Goal: Find specific page/section: Find specific page/section

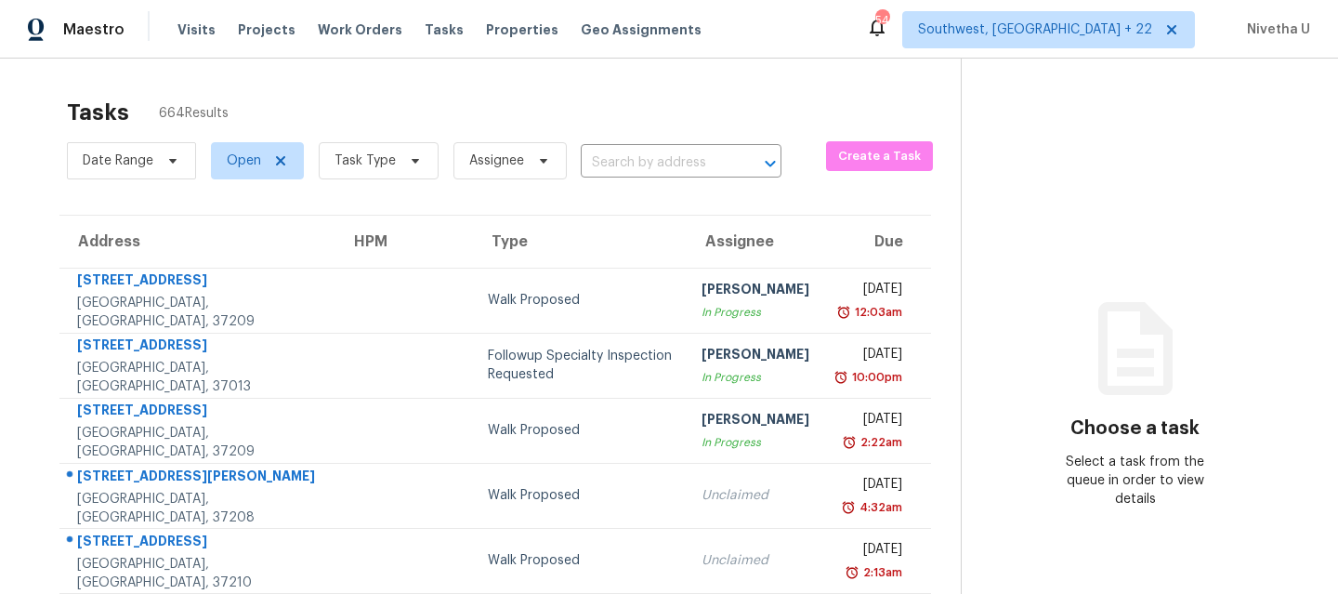
click at [152, 28] on div "Maestro Visits Projects Work Orders Tasks Properties Geo Assignments" at bounding box center [362, 29] width 724 height 37
click at [197, 30] on span "Visits" at bounding box center [196, 29] width 38 height 19
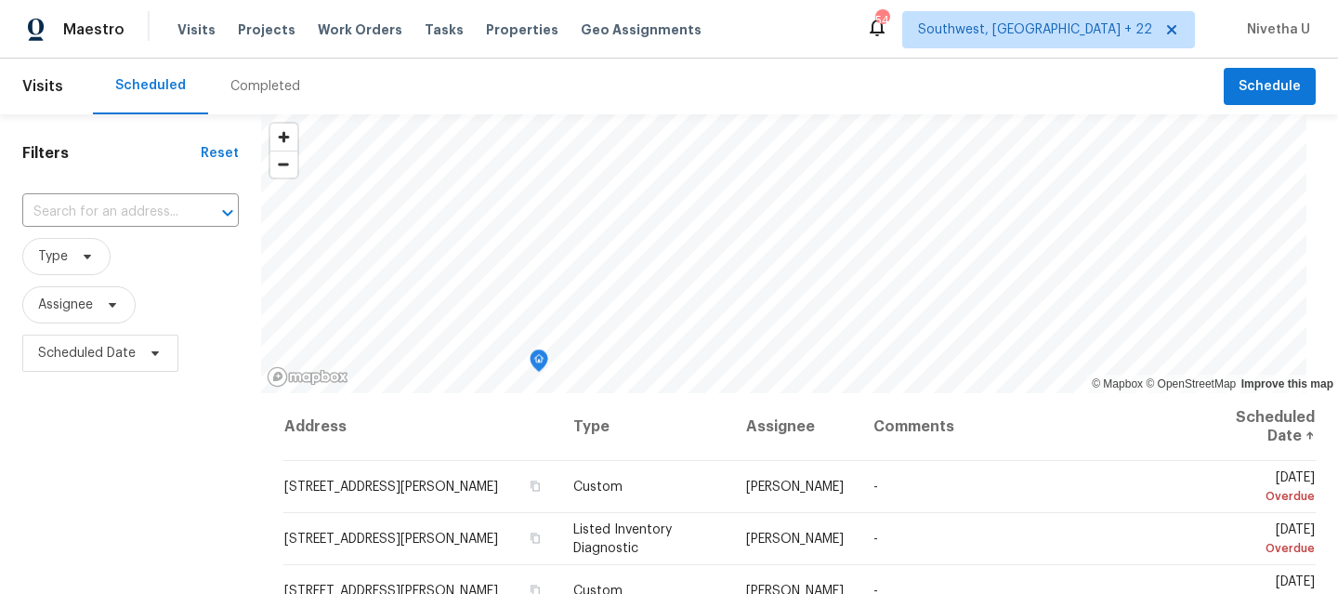
click at [280, 79] on div "Completed" at bounding box center [265, 86] width 70 height 19
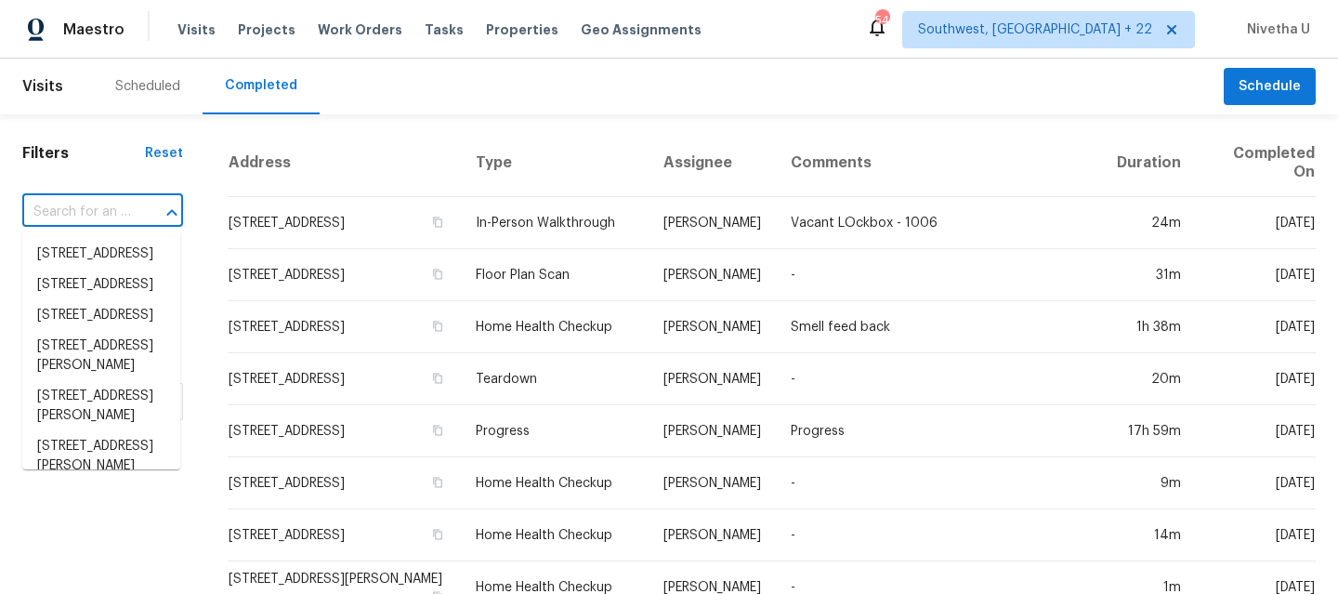
click at [110, 210] on input "text" at bounding box center [76, 212] width 109 height 29
paste input "[STREET_ADDRESS][PERSON_NAME]"
type input "[STREET_ADDRESS][PERSON_NAME]"
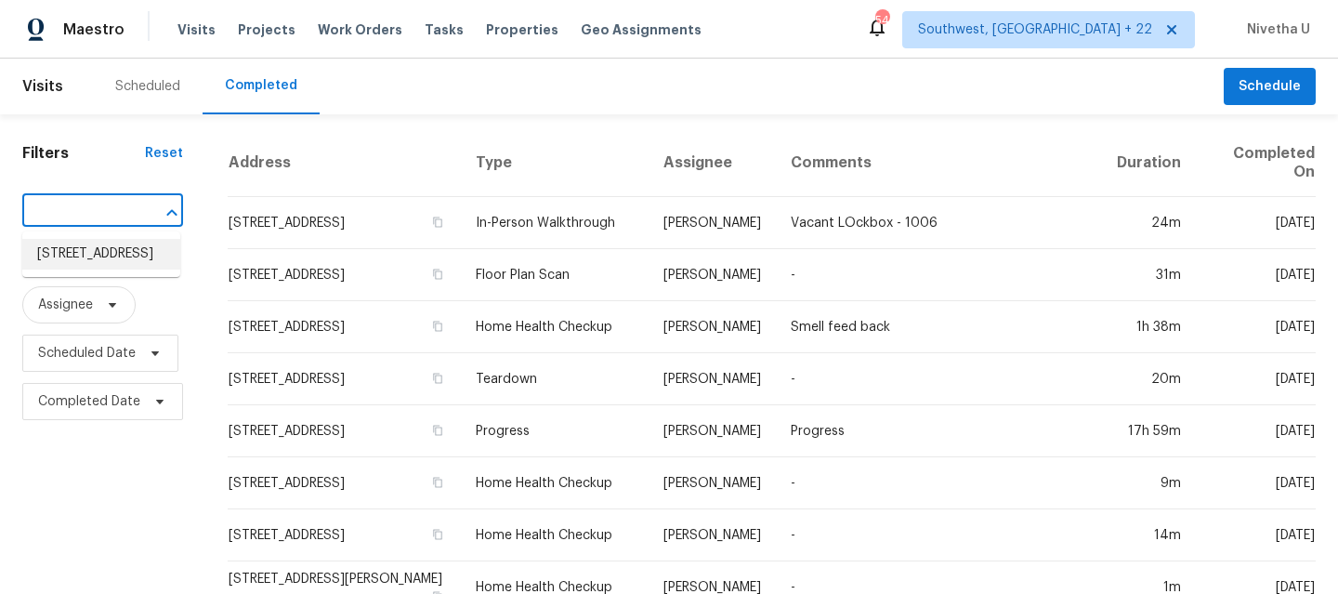
click at [129, 260] on li "[STREET_ADDRESS]" at bounding box center [101, 254] width 158 height 31
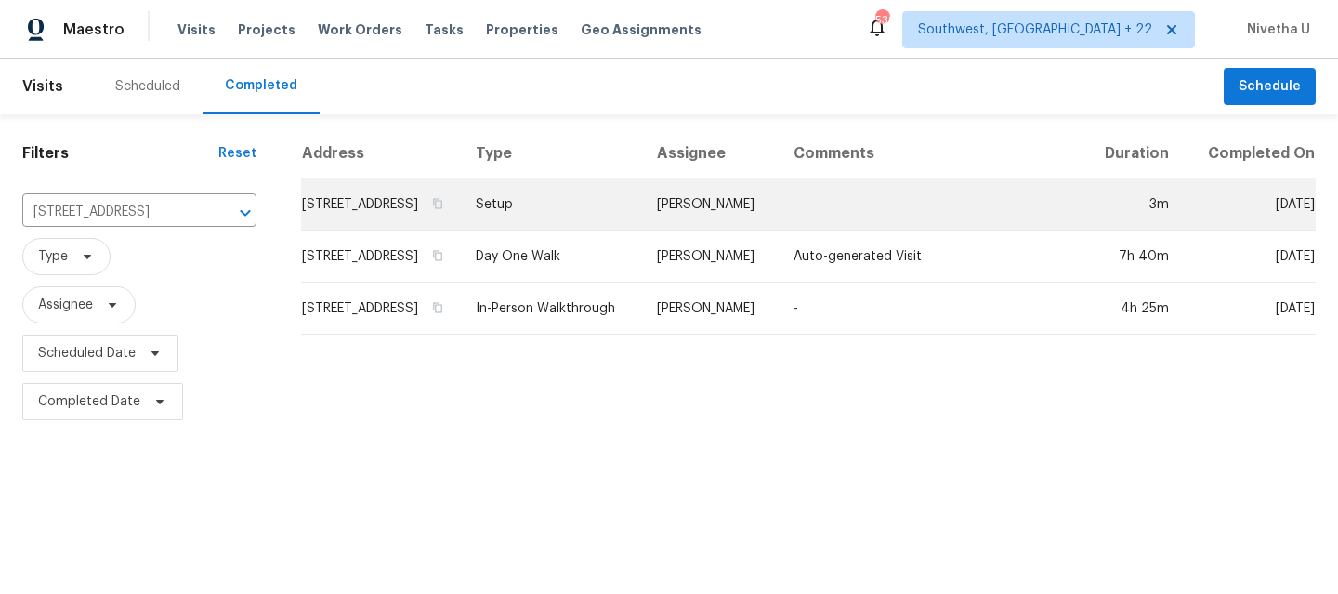
click at [603, 230] on td "Setup" at bounding box center [551, 204] width 181 height 52
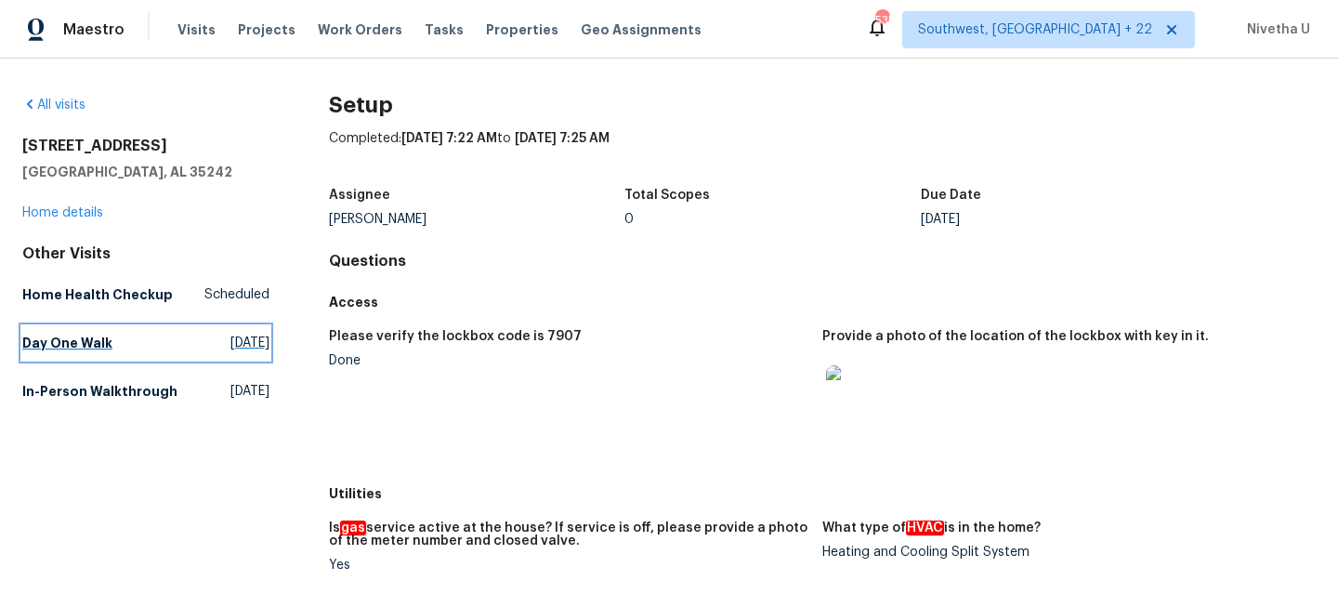
click at [125, 341] on link "Day One Walk [DATE]" at bounding box center [145, 342] width 247 height 33
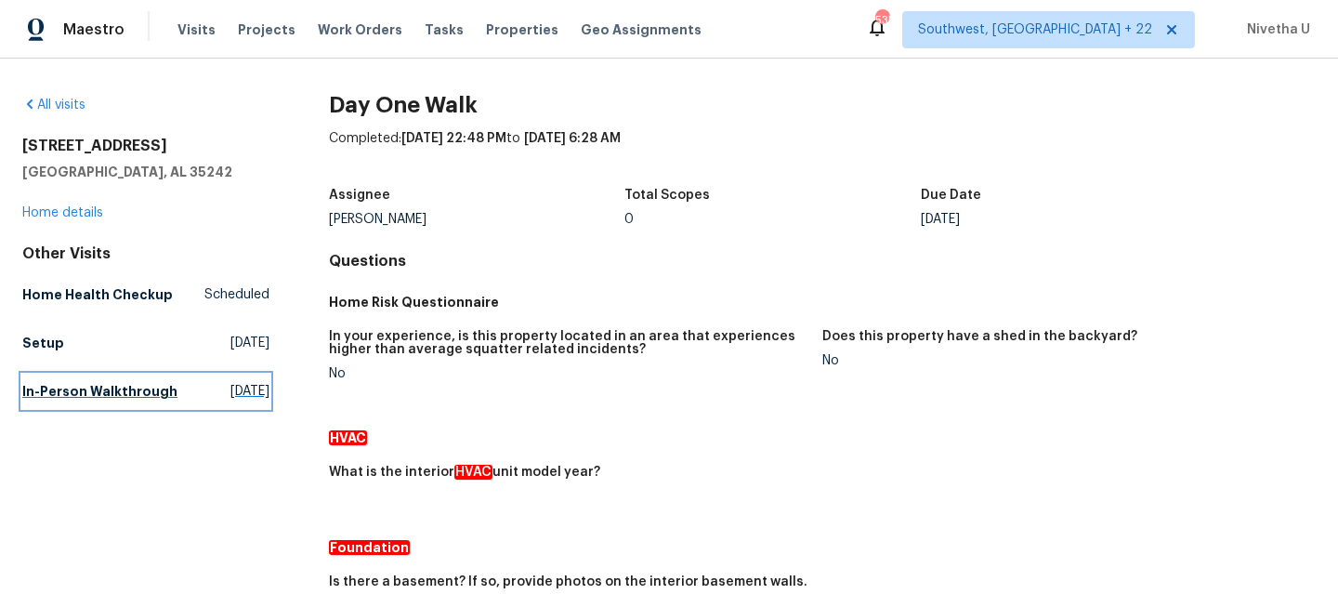
click at [133, 406] on link "In-Person Walkthrough [DATE]" at bounding box center [145, 391] width 247 height 33
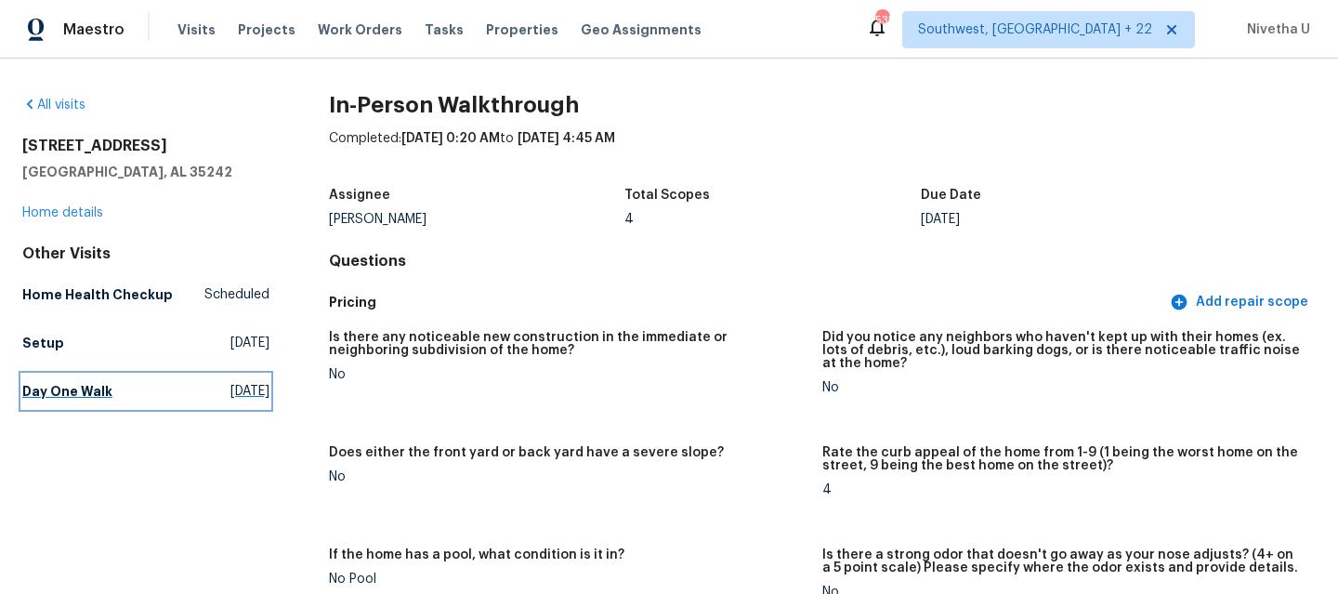
click at [109, 403] on link "Day One Walk [DATE]" at bounding box center [145, 391] width 247 height 33
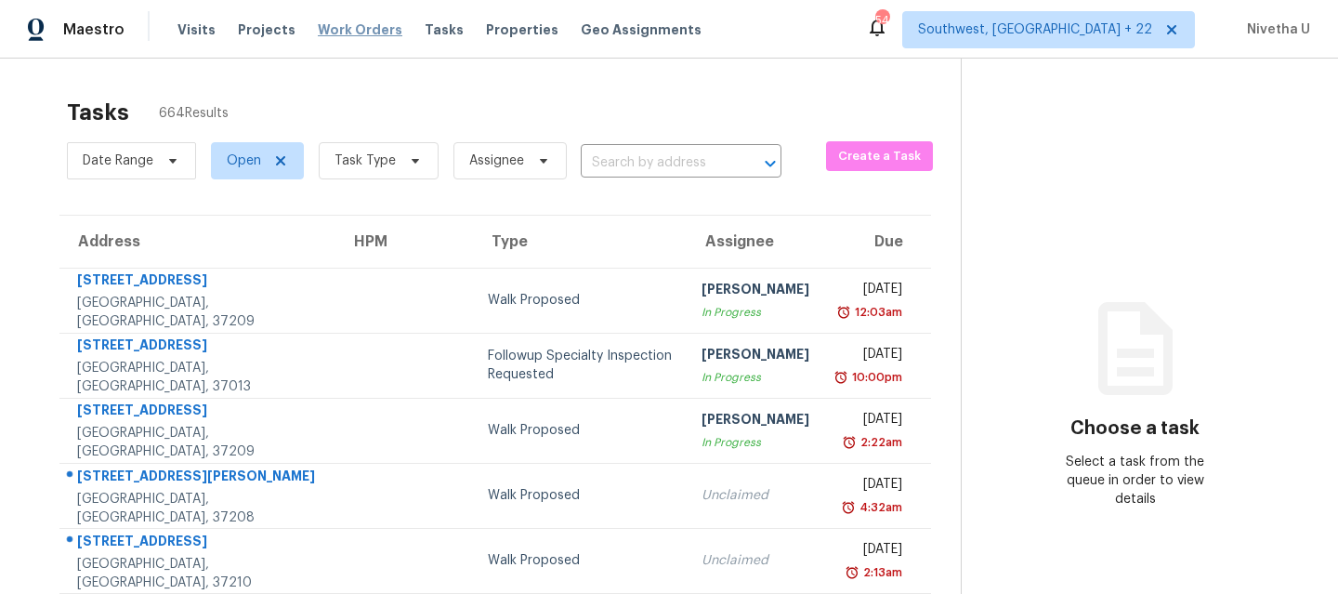
click at [319, 36] on span "Work Orders" at bounding box center [360, 29] width 85 height 19
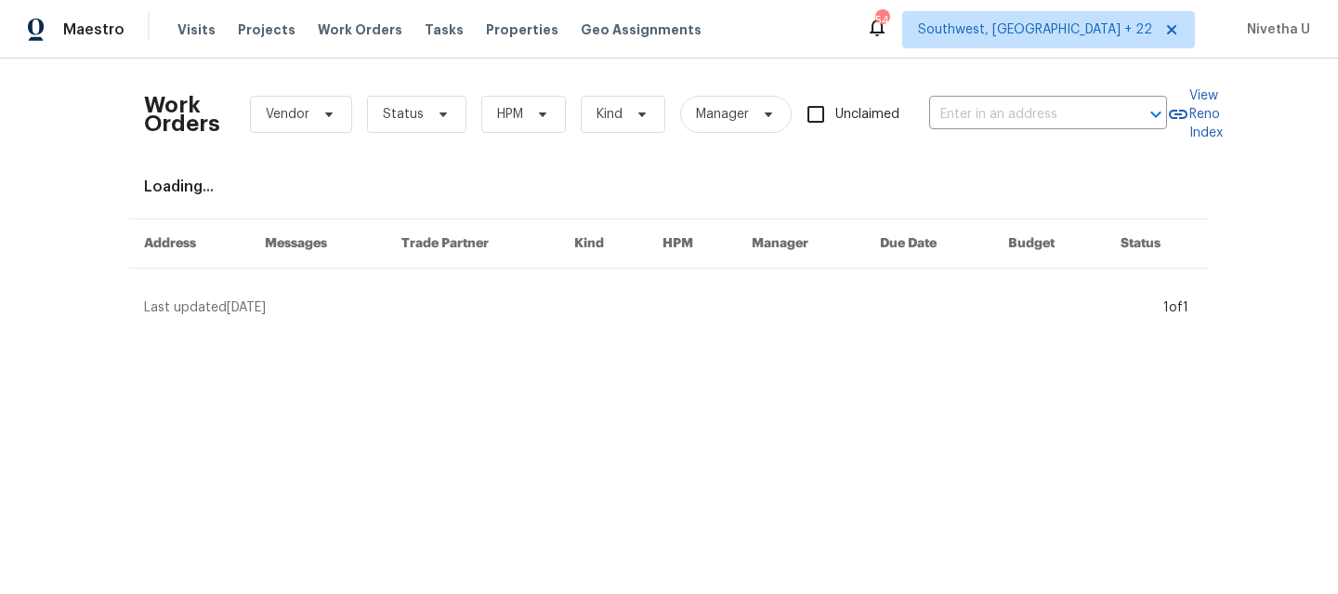
click at [1012, 129] on div "Work Orders Vendor Status HPM Kind Manager Unclaimed ​" at bounding box center [655, 114] width 1023 height 82
click at [1012, 112] on input "text" at bounding box center [1022, 114] width 186 height 29
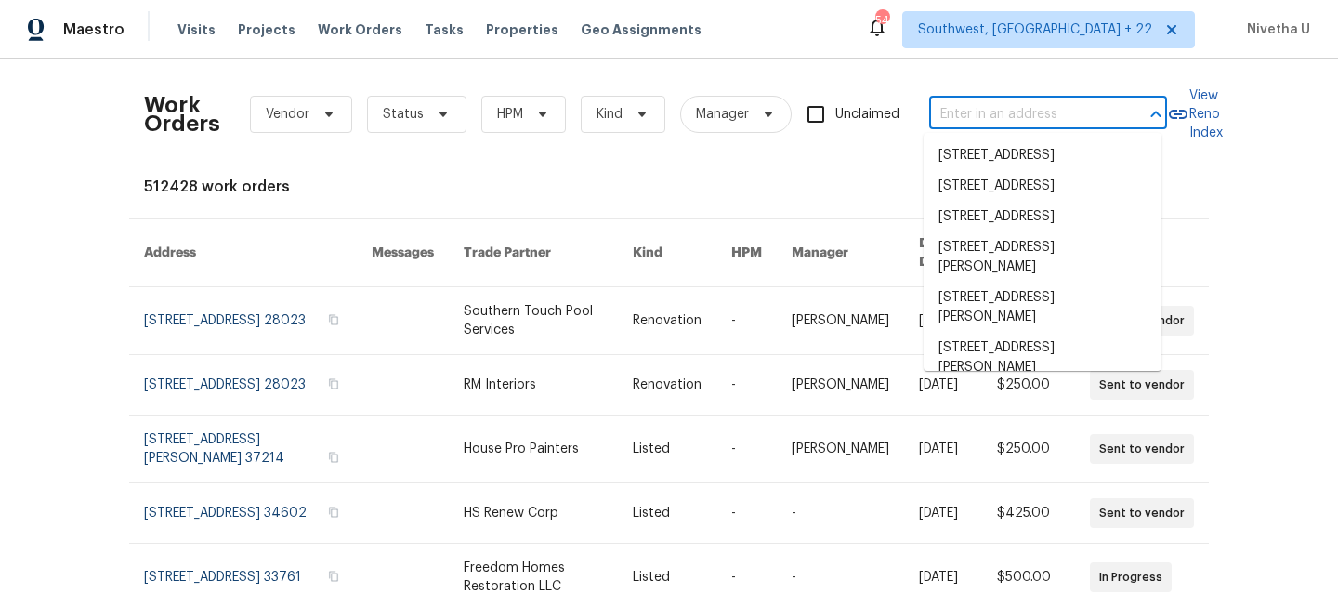
paste input "[STREET_ADDRESS][PERSON_NAME]"
type input "[STREET_ADDRESS][PERSON_NAME]"
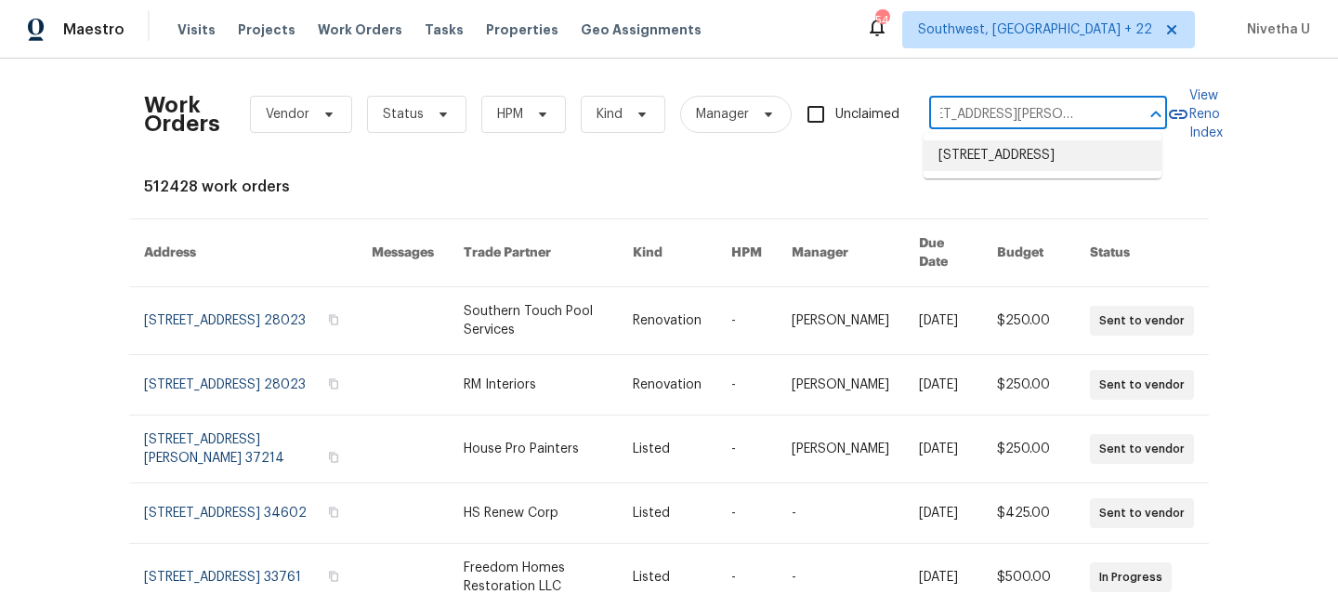
click at [1021, 169] on li "[STREET_ADDRESS]" at bounding box center [1043, 155] width 238 height 31
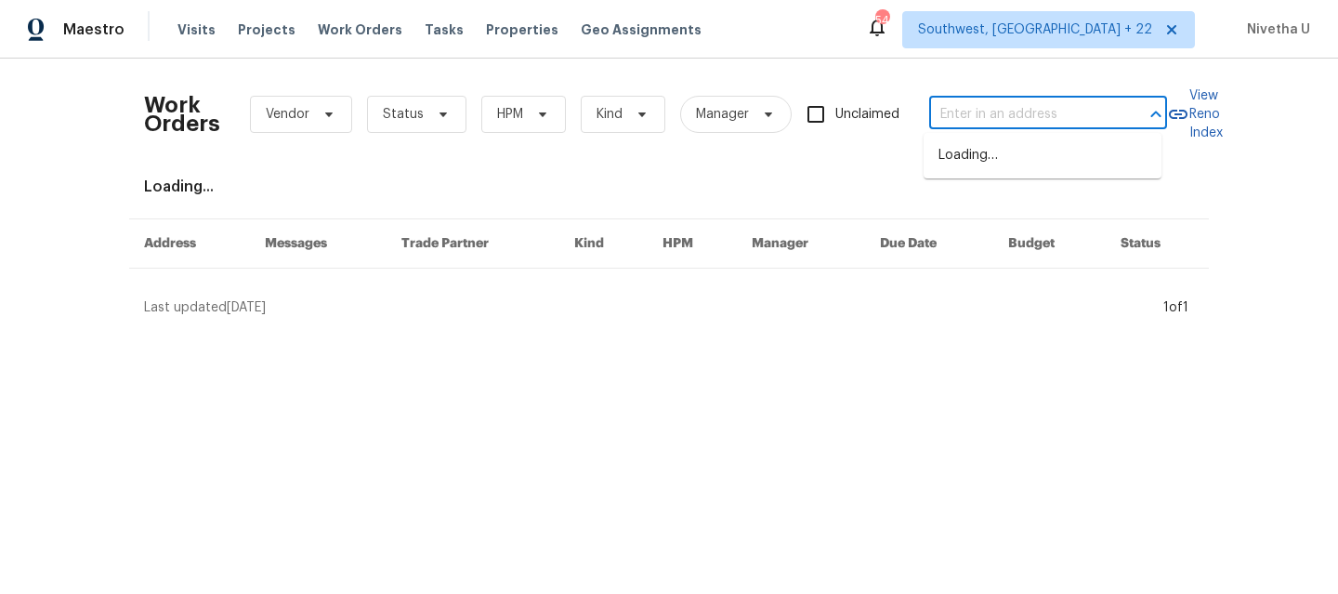
click at [970, 117] on input "text" at bounding box center [1022, 114] width 186 height 29
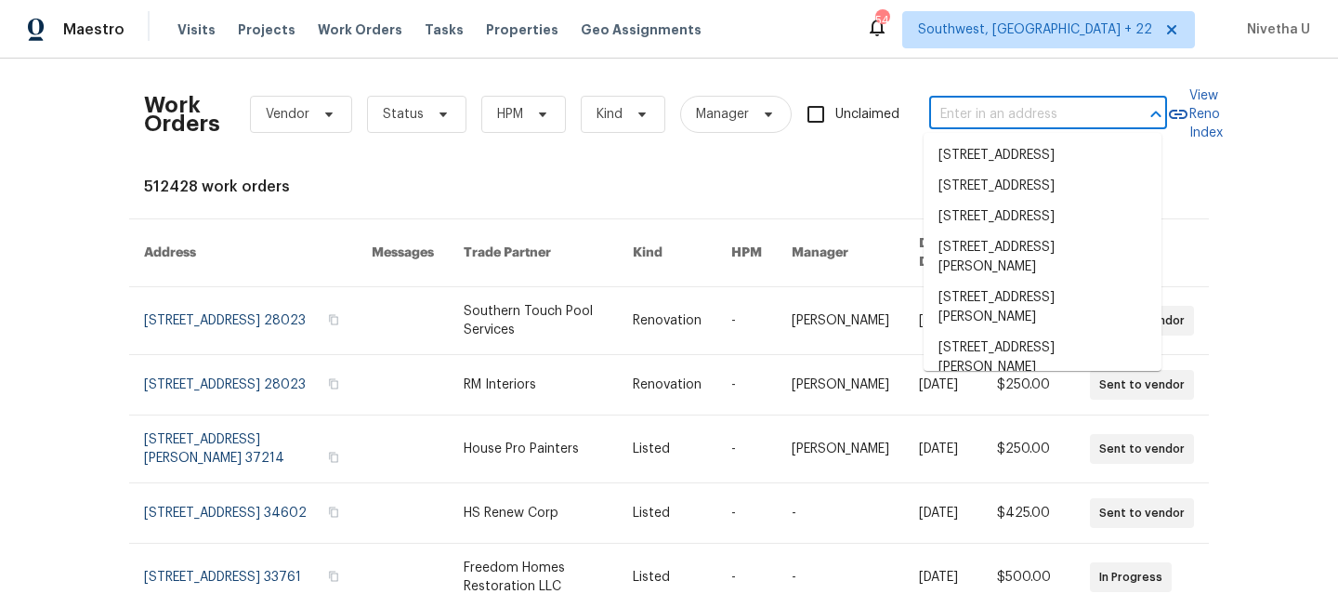
paste input "[STREET_ADDRESS][PERSON_NAME]"
type input "[STREET_ADDRESS][PERSON_NAME]"
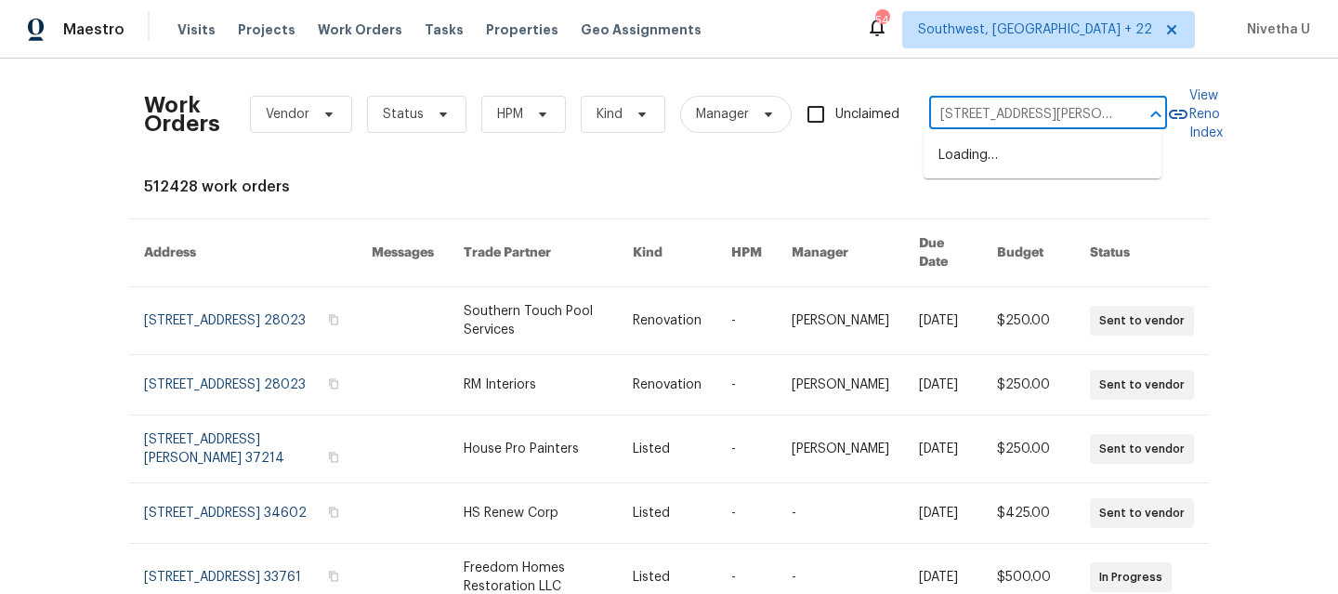
scroll to position [0, 115]
click at [1011, 164] on li "[STREET_ADDRESS]" at bounding box center [1043, 155] width 238 height 31
